Goal: Task Accomplishment & Management: Manage account settings

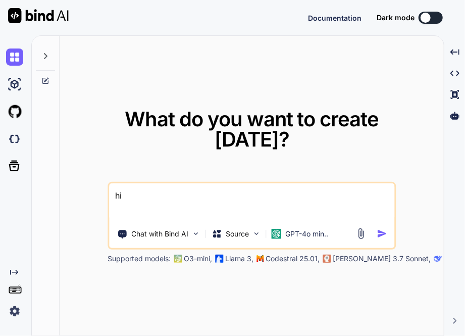
click at [15, 312] on img at bounding box center [14, 311] width 17 height 17
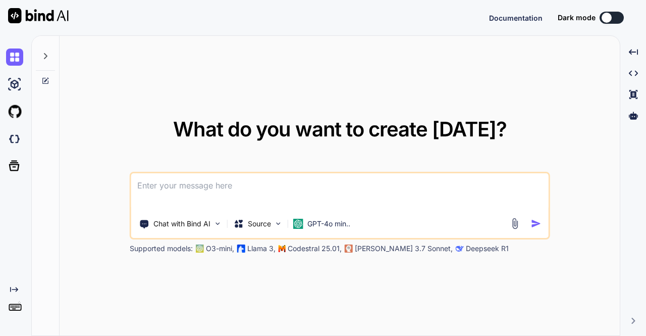
type textarea "x"
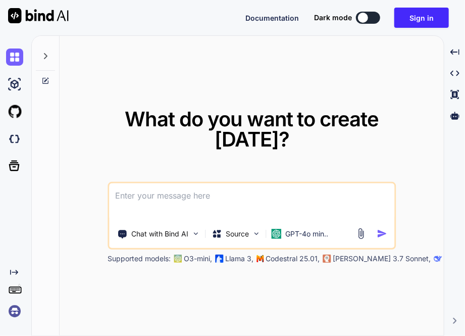
click at [16, 313] on img at bounding box center [14, 311] width 17 height 17
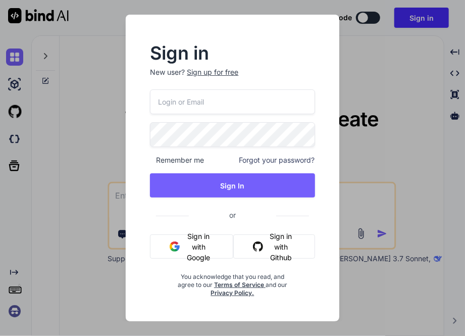
type input "[EMAIL_ADDRESS][DOMAIN_NAME]"
click at [196, 242] on button "Sign in with Google" at bounding box center [191, 246] width 83 height 24
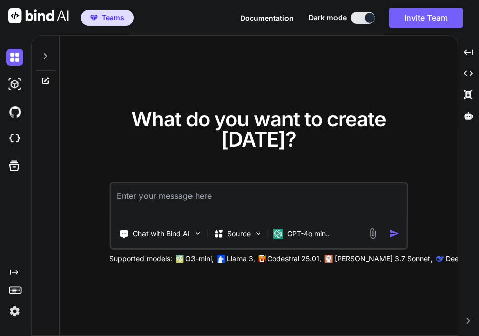
click at [18, 308] on img at bounding box center [14, 311] width 17 height 17
